Goal: Task Accomplishment & Management: Complete application form

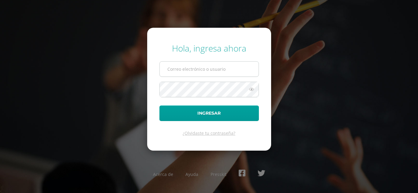
click at [204, 73] on input "text" at bounding box center [209, 69] width 99 height 15
type input "veliz.mj@continentalamericano.edu.gt"
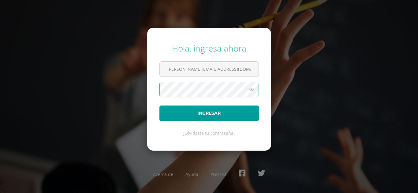
click at [159, 106] on button "Ingresar" at bounding box center [208, 114] width 99 height 16
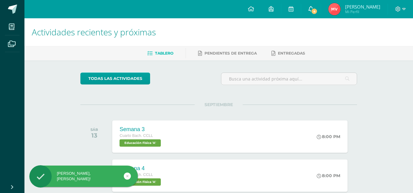
click at [318, 12] on span "4" at bounding box center [314, 11] width 7 height 7
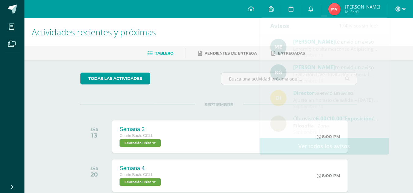
click at [224, 105] on span "SEPTIEMBRE" at bounding box center [219, 105] width 48 height 6
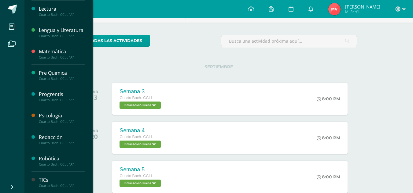
scroll to position [41, 0]
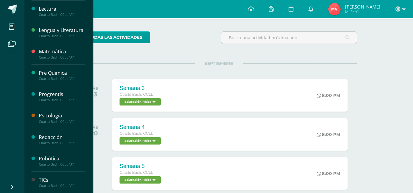
click at [56, 161] on div "Robótica" at bounding box center [62, 159] width 46 height 7
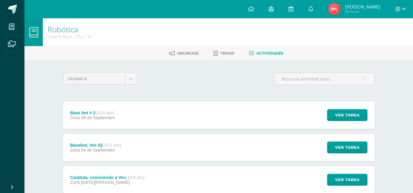
click at [207, 109] on div "Base bot # 2 (10.0 pts) Zona [DATE] Ver tarea Base bot # 2 Robótica Cargando co…" at bounding box center [219, 116] width 312 height 28
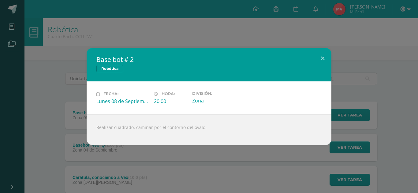
click at [36, 78] on div "Base bot # 2 Robótica Fecha: [DATE] Hora: 20:00 División: Zona" at bounding box center [208, 96] width 413 height 97
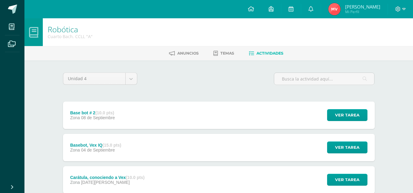
click at [110, 145] on strong "(15.0 pts)" at bounding box center [111, 145] width 19 height 5
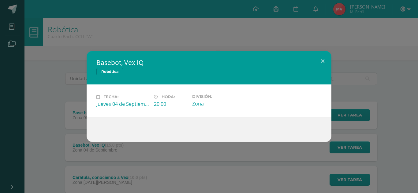
click at [66, 131] on div "Basebot, Vex IQ Robótica Fecha: [DATE] Hora: 20:00 División: Zona" at bounding box center [208, 96] width 413 height 91
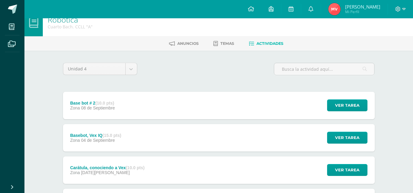
scroll to position [10, 0]
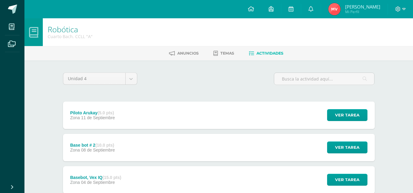
click at [220, 115] on div "Piloto Arukay (5.0 pts) Zona [DATE] Ver tarea Piloto Arukay Robótica Cargando c…" at bounding box center [219, 116] width 312 height 28
click at [145, 114] on div "Piloto Arukay (5.0 pts) Zona [DATE] Ver tarea Piloto Arukay Robótica Cargando c…" at bounding box center [219, 116] width 312 height 28
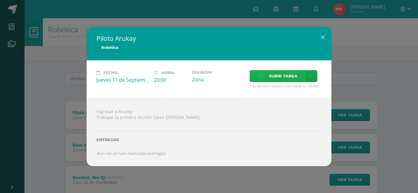
click at [282, 75] on span "Subir tarea" at bounding box center [283, 76] width 28 height 11
click at [0, 0] on input "Subir tarea" at bounding box center [0, 0] width 0 height 0
click at [263, 78] on icon at bounding box center [260, 76] width 6 height 4
click at [0, 0] on input "Subir tarea" at bounding box center [0, 0] width 0 height 0
click at [260, 72] on label "Subir tarea" at bounding box center [277, 76] width 56 height 12
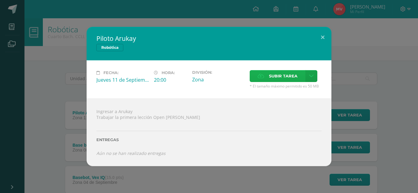
click at [0, 0] on input "Subir tarea" at bounding box center [0, 0] width 0 height 0
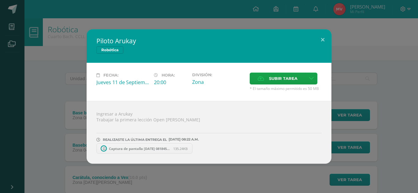
click at [128, 149] on span "Captura de pantalla [DATE] 081845.png" at bounding box center [139, 149] width 67 height 5
click at [273, 80] on span "Subir tarea" at bounding box center [283, 78] width 28 height 11
click at [0, 0] on input "Subir tarea" at bounding box center [0, 0] width 0 height 0
click at [230, 149] on span "Captura de pantalla [DATE] 081801.png" at bounding box center [242, 149] width 67 height 5
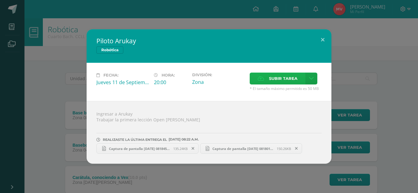
click at [289, 81] on span "Subir tarea" at bounding box center [283, 78] width 28 height 11
click at [0, 0] on input "Subir tarea" at bounding box center [0, 0] width 0 height 0
click at [324, 39] on button at bounding box center [322, 39] width 17 height 21
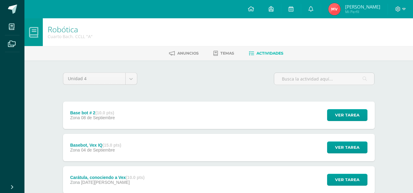
click at [241, 122] on div "Base bot # 2 (10.0 pts) Zona [DATE] Ver tarea Base bot # 2 Robótica Cargando co…" at bounding box center [219, 116] width 312 height 28
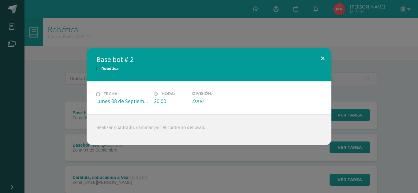
click at [321, 59] on button at bounding box center [322, 58] width 17 height 21
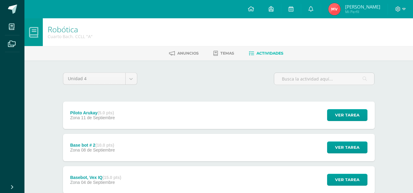
click at [129, 121] on div "Piloto Arukay (5.0 pts) Zona [DATE] Ver tarea Piloto Arukay Robótica Cargando c…" at bounding box center [219, 116] width 312 height 28
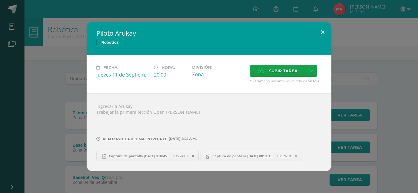
click at [326, 30] on button at bounding box center [322, 32] width 17 height 21
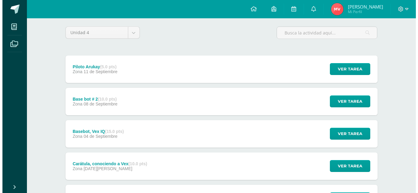
scroll to position [47, 0]
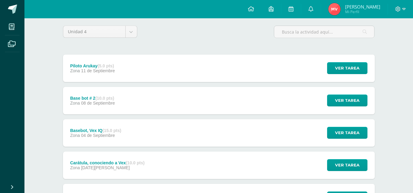
click at [180, 128] on div "Basebot, Vex IQ (15.0 pts) Zona [DATE] Ver tarea Basebot, Vex IQ Robótica Carga…" at bounding box center [219, 134] width 312 height 28
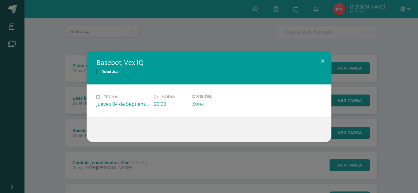
click at [66, 140] on div "Basebot, Vex IQ Robótica Fecha: [DATE] Hora: 20:00 División: Zona" at bounding box center [208, 96] width 413 height 91
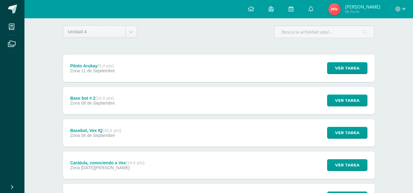
click at [164, 103] on div "Base bot # 2 (10.0 pts) Zona [DATE] Ver tarea Base bot # 2 Robótica Cargando co…" at bounding box center [219, 101] width 312 height 28
